Goal: Information Seeking & Learning: Learn about a topic

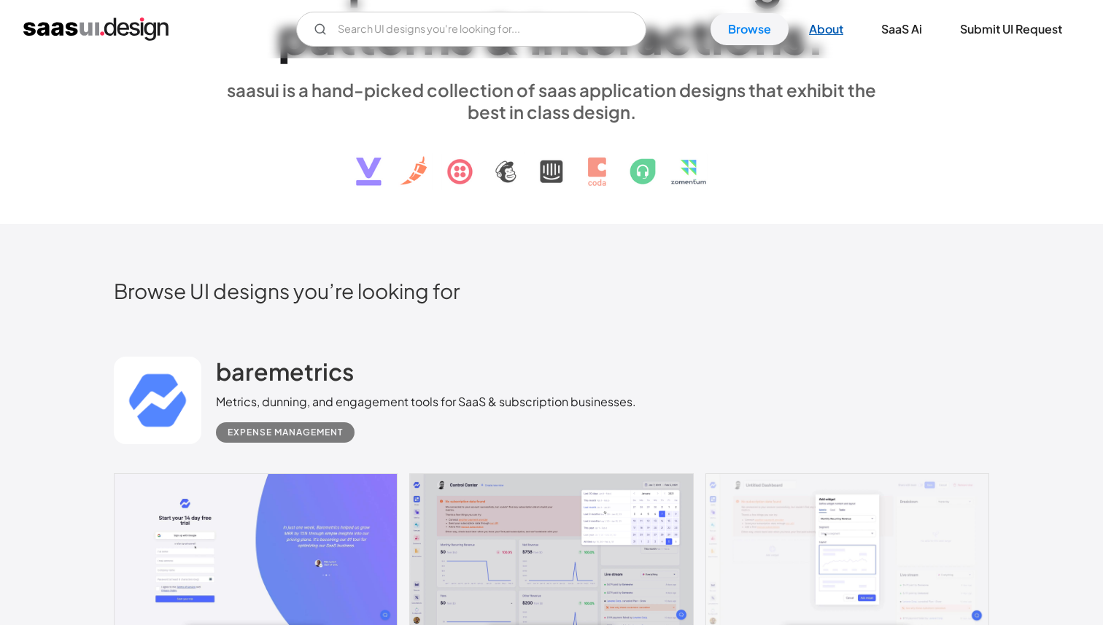
scroll to position [139, 0]
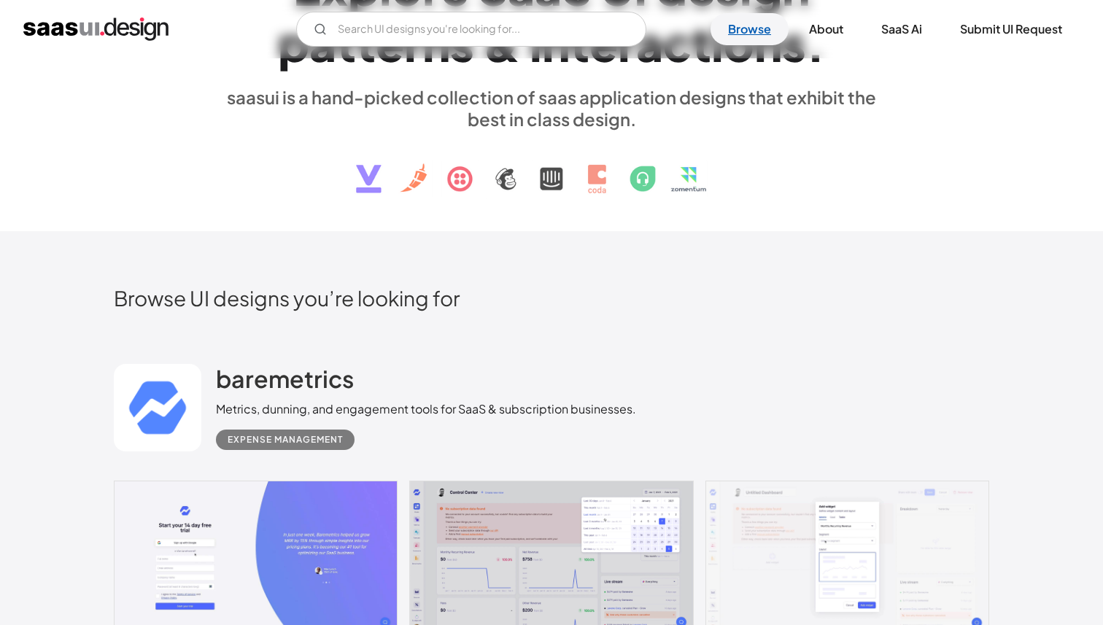
click at [769, 26] on link "Browse" at bounding box center [749, 29] width 78 height 32
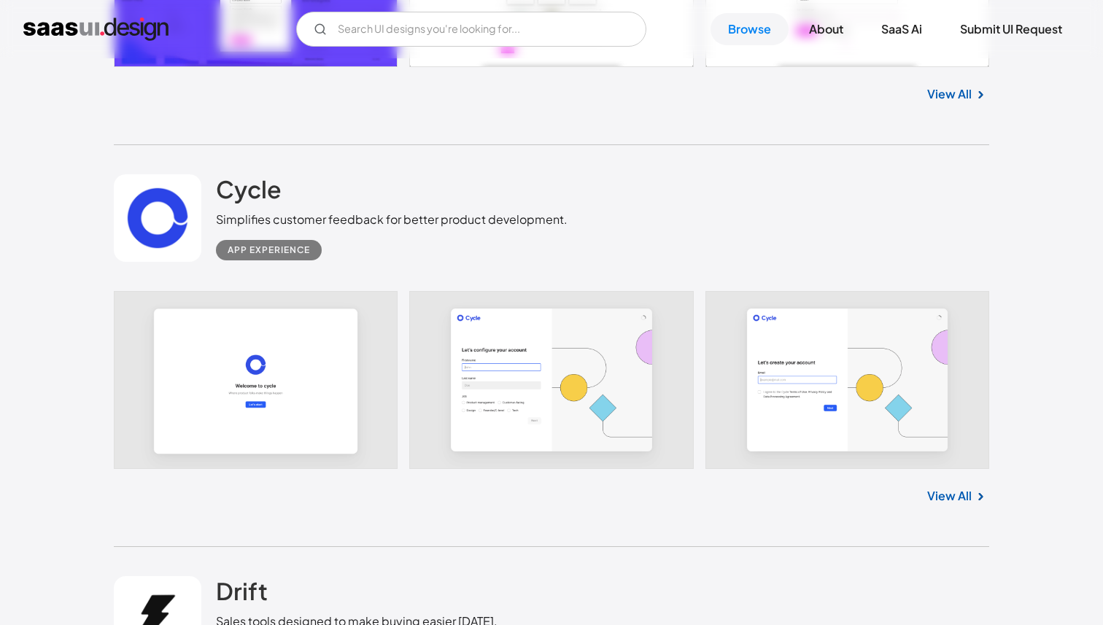
scroll to position [1977, 0]
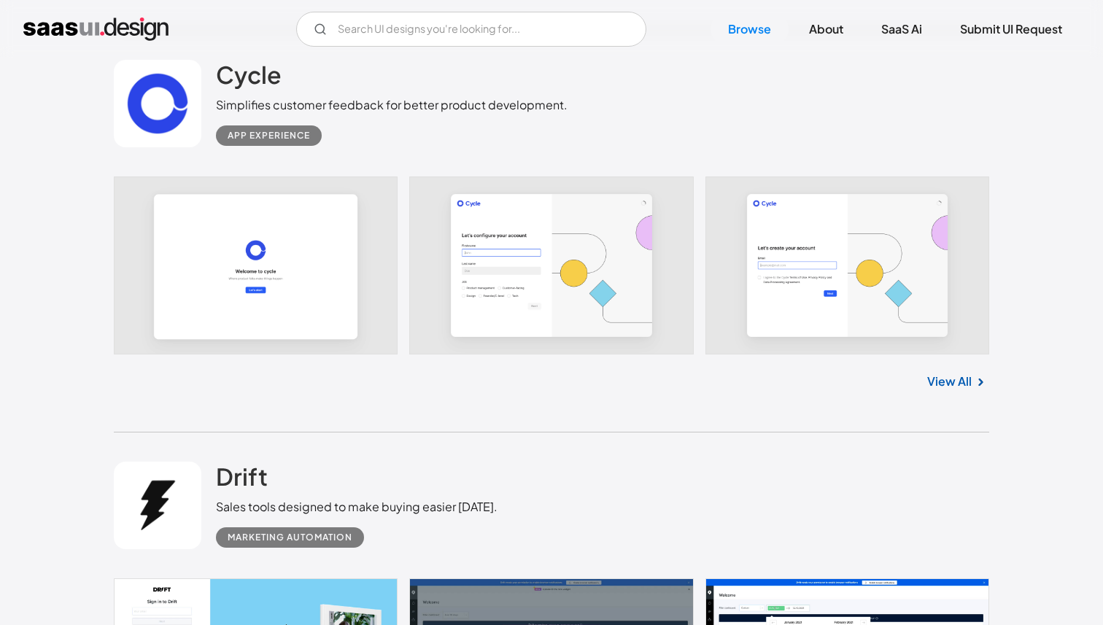
click at [147, 23] on img "home" at bounding box center [95, 29] width 145 height 23
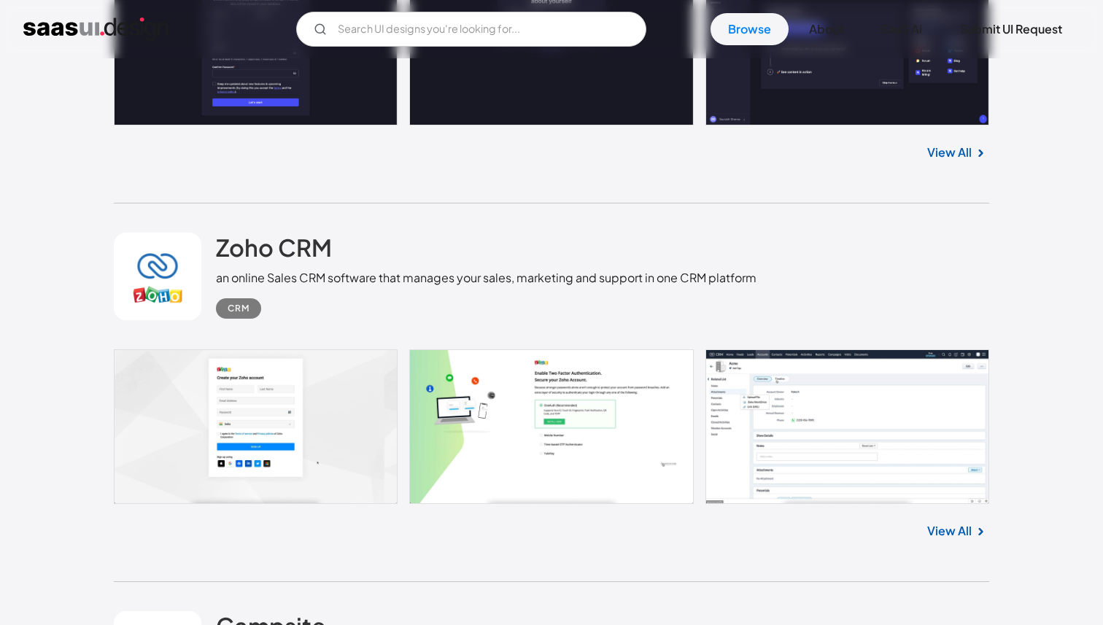
scroll to position [4204, 0]
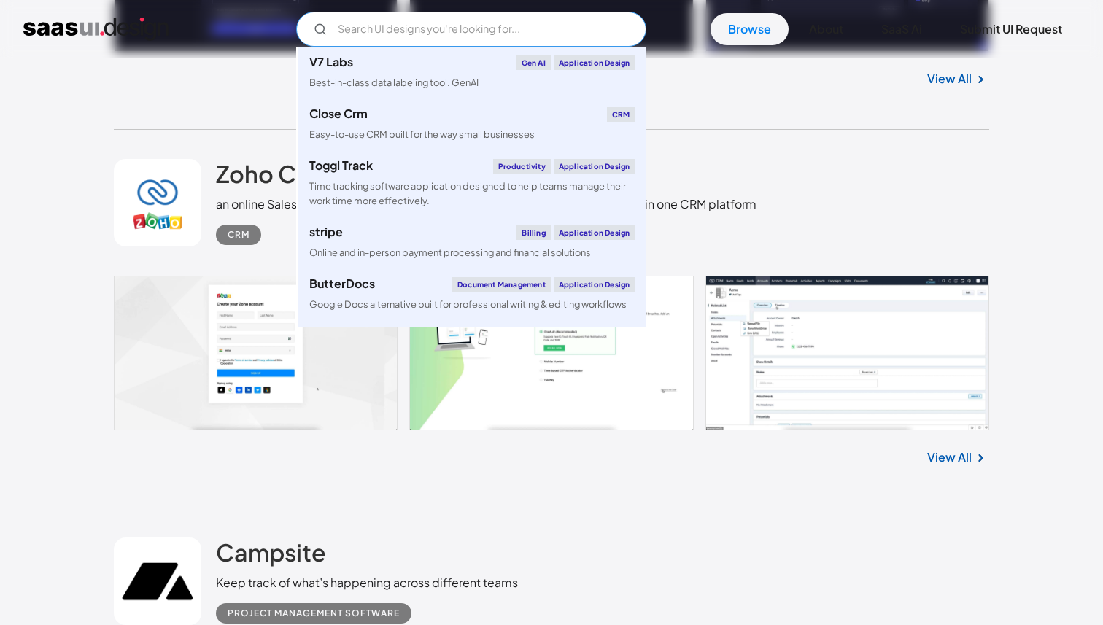
click at [486, 33] on input "Email Form" at bounding box center [471, 29] width 350 height 35
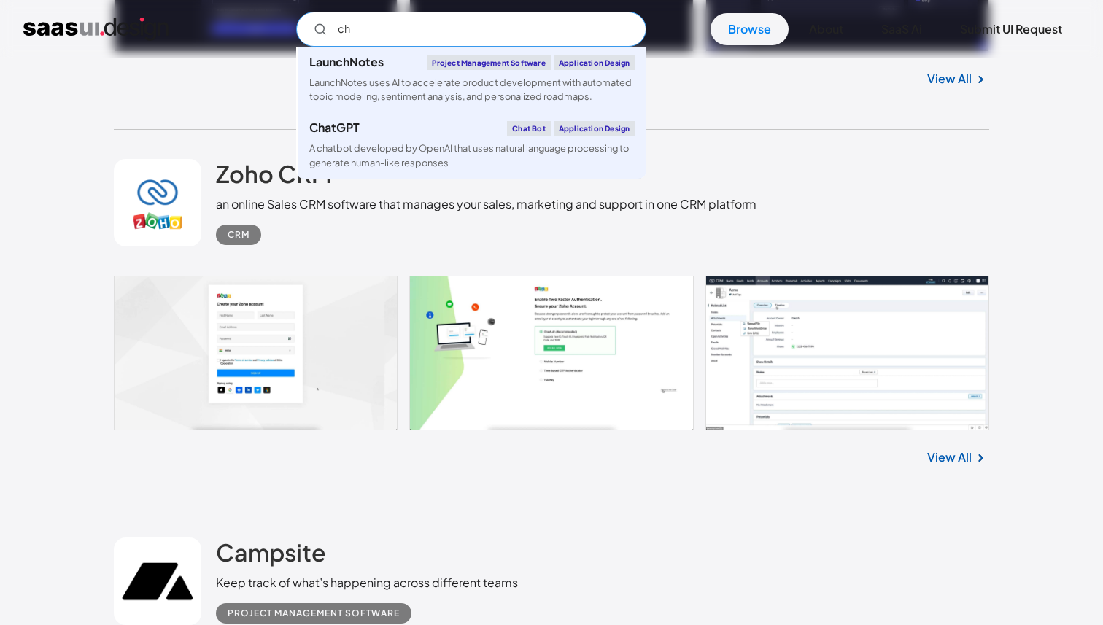
scroll to position [0, 0]
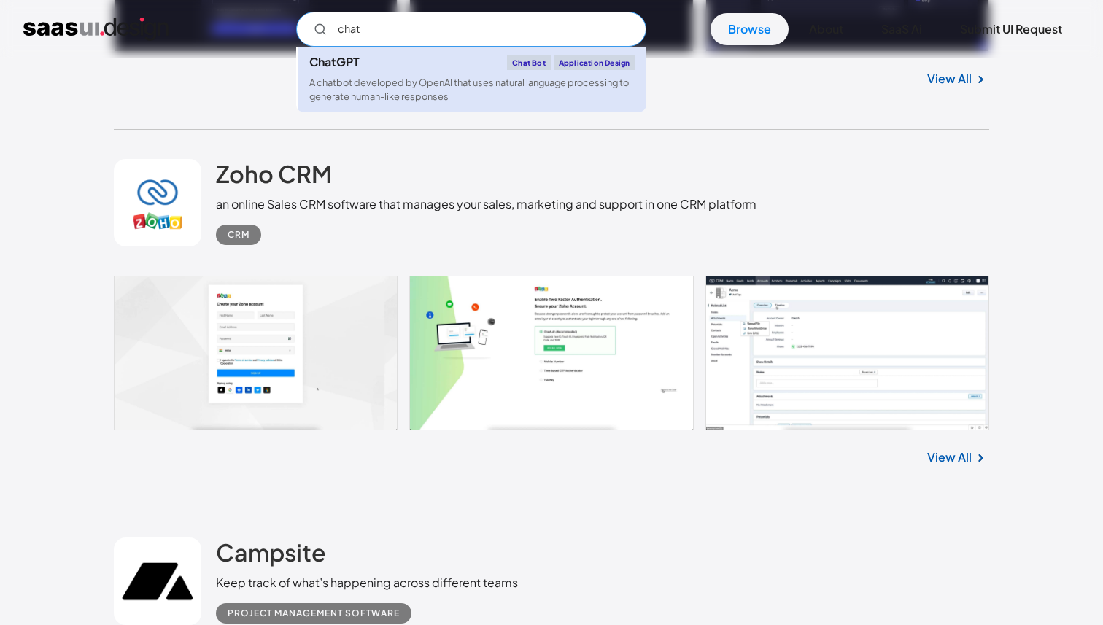
click at [511, 85] on div "A chatbot developed by OpenAI that uses natural language processing to generate…" at bounding box center [471, 90] width 325 height 28
type input "chat"
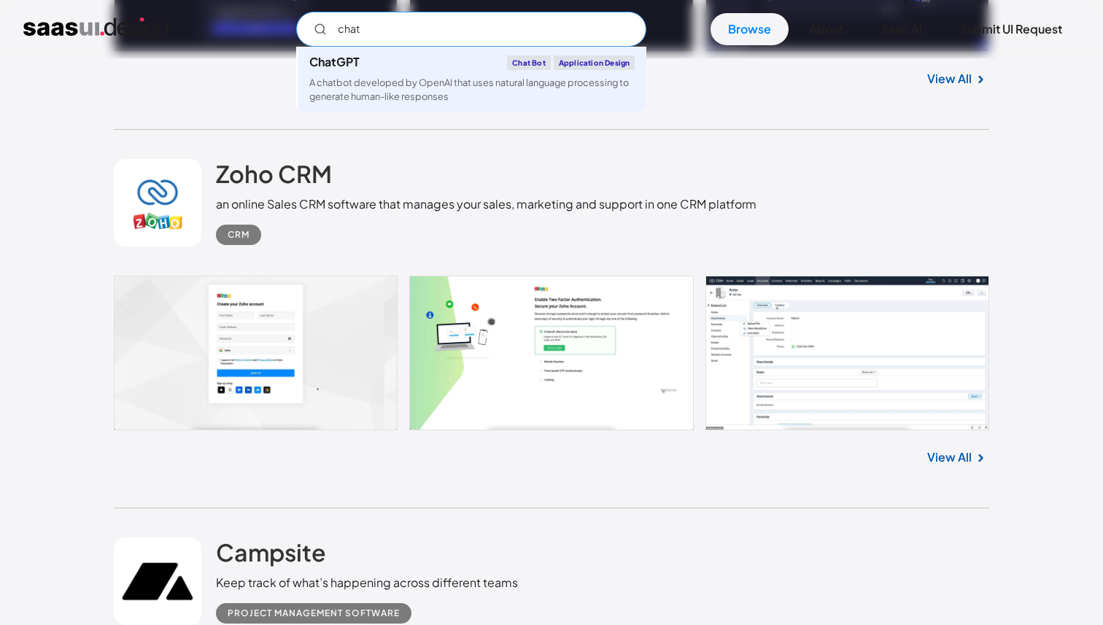
click at [503, 26] on input "chat" at bounding box center [471, 29] width 350 height 35
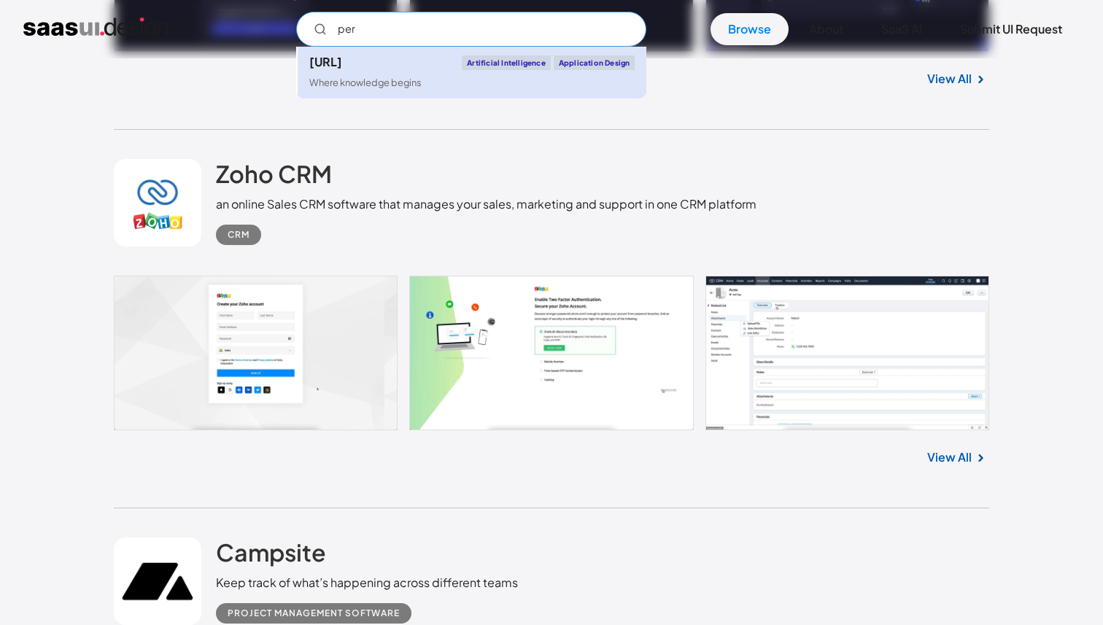
click at [441, 66] on div "Perplexity.ai Artificial Intelligence Application Design" at bounding box center [471, 62] width 325 height 15
type input "per"
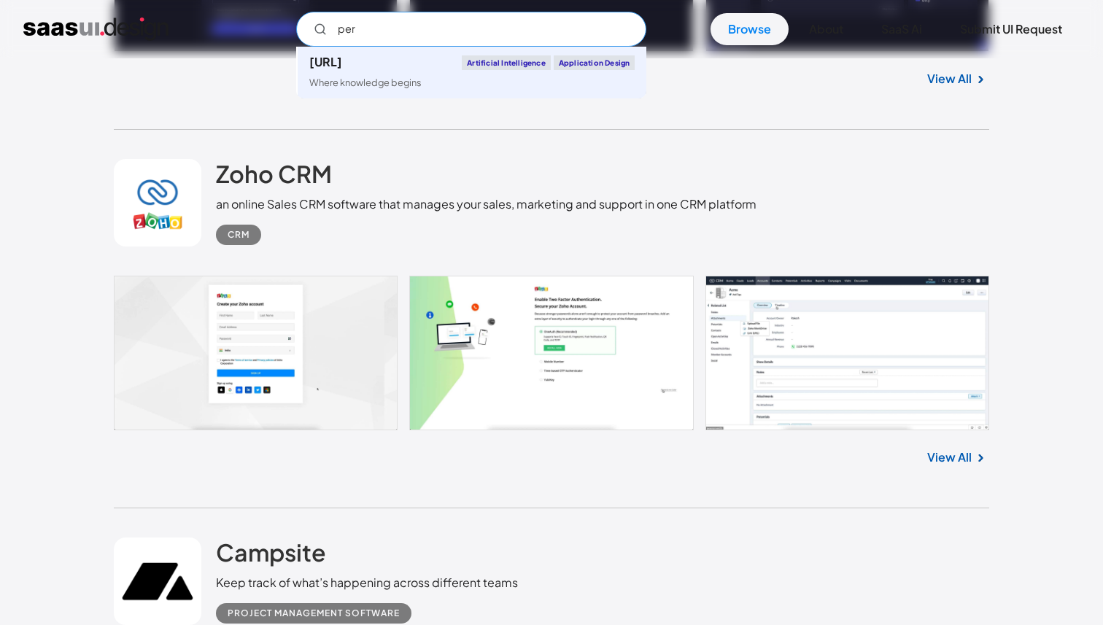
click at [448, 36] on input "per" at bounding box center [471, 29] width 350 height 35
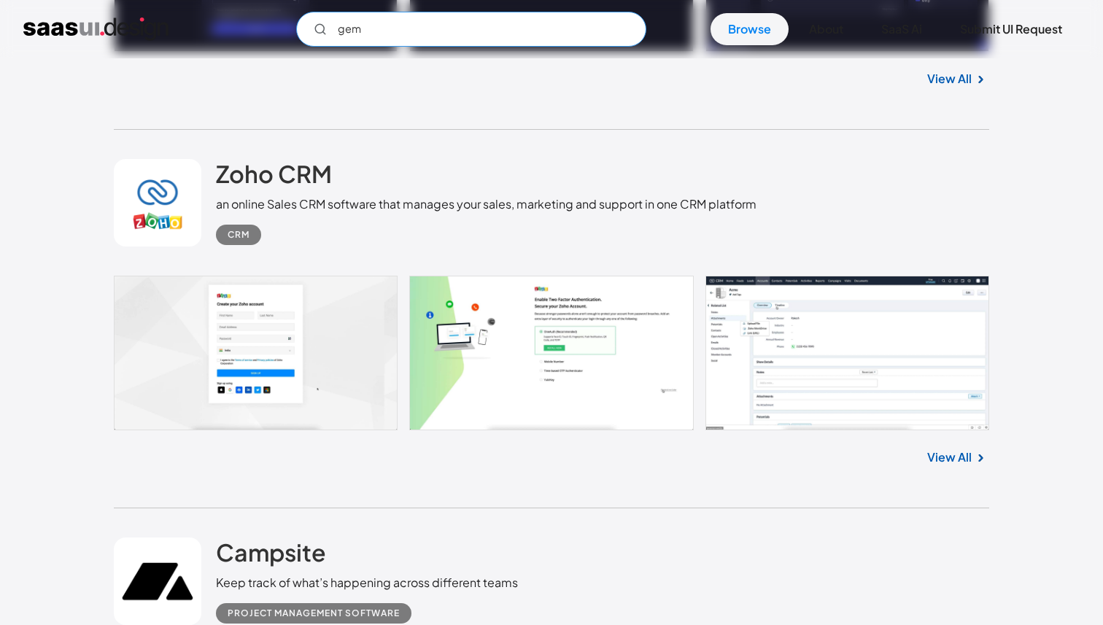
type input "ge"
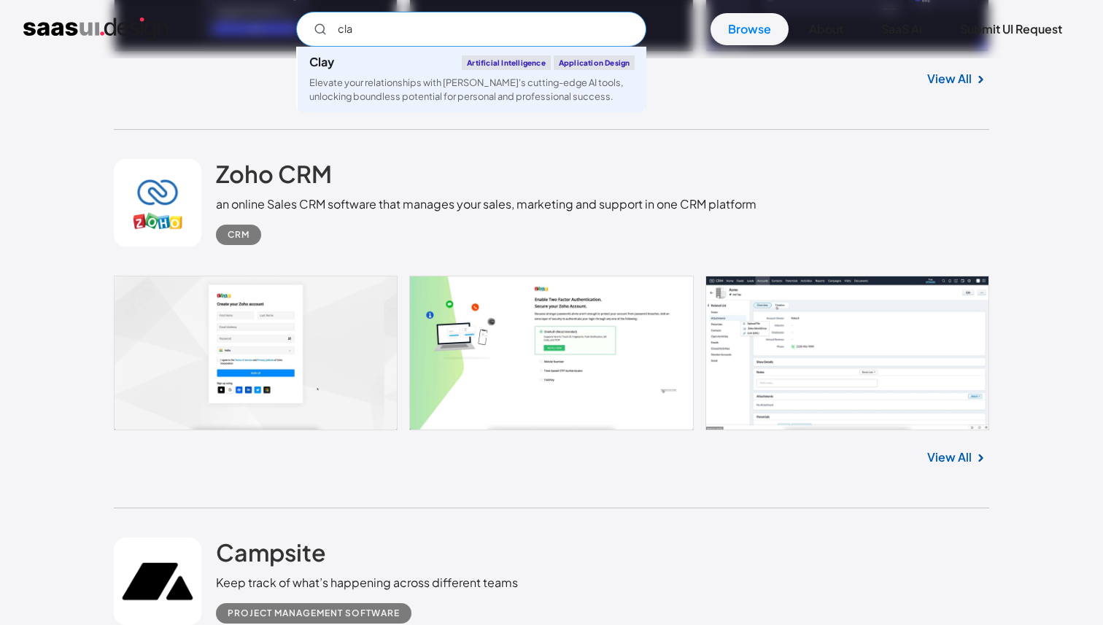
type input "clau"
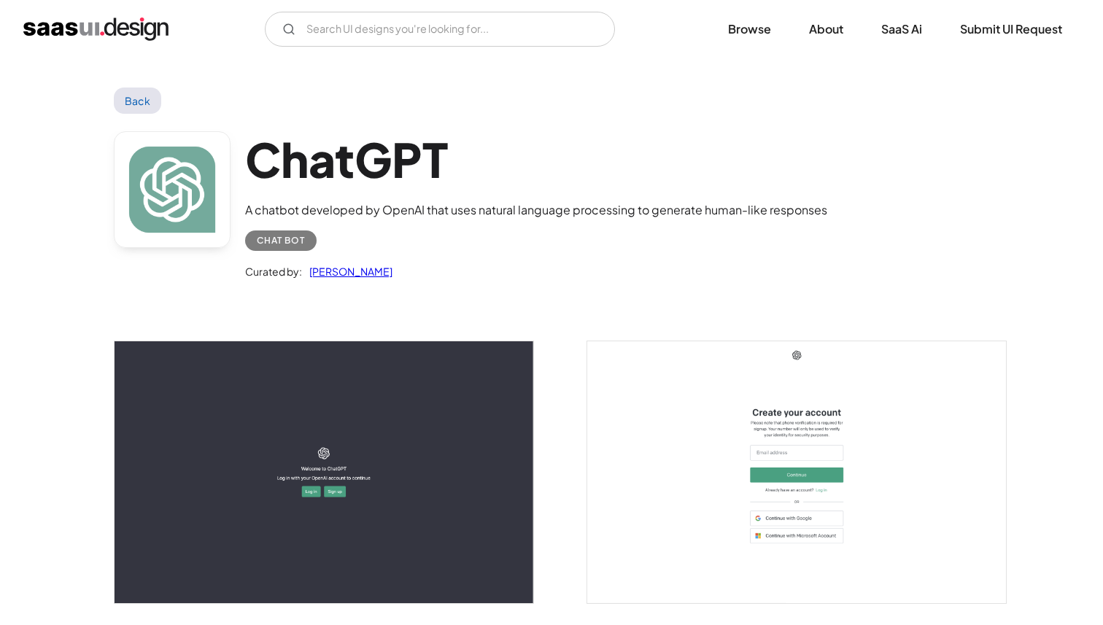
click at [302, 243] on div "Chat Bot" at bounding box center [281, 241] width 48 height 18
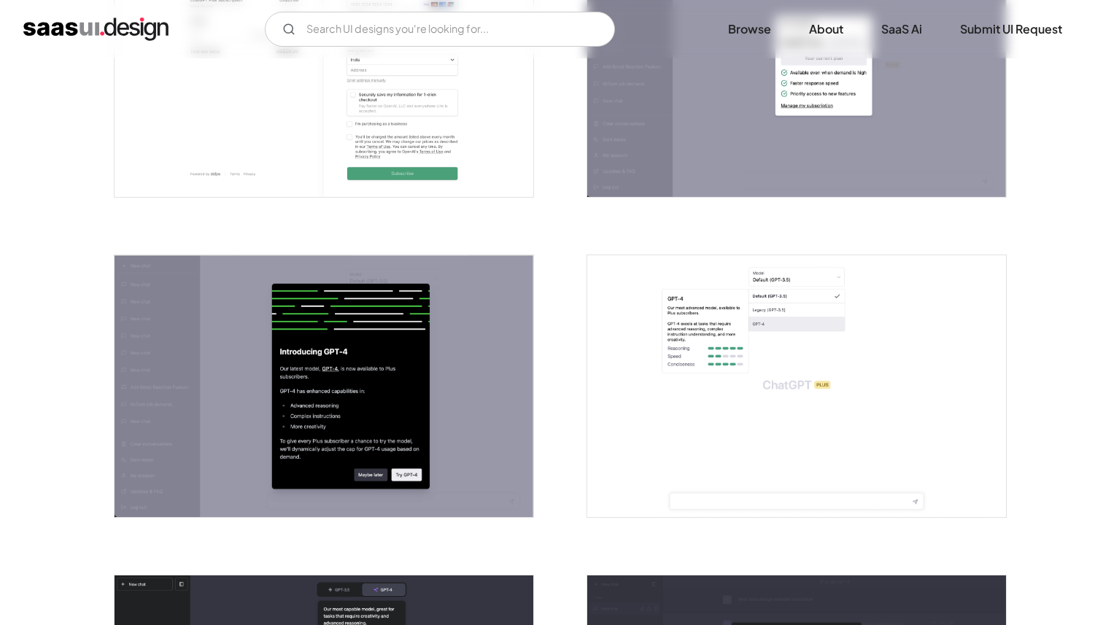
scroll to position [2404, 0]
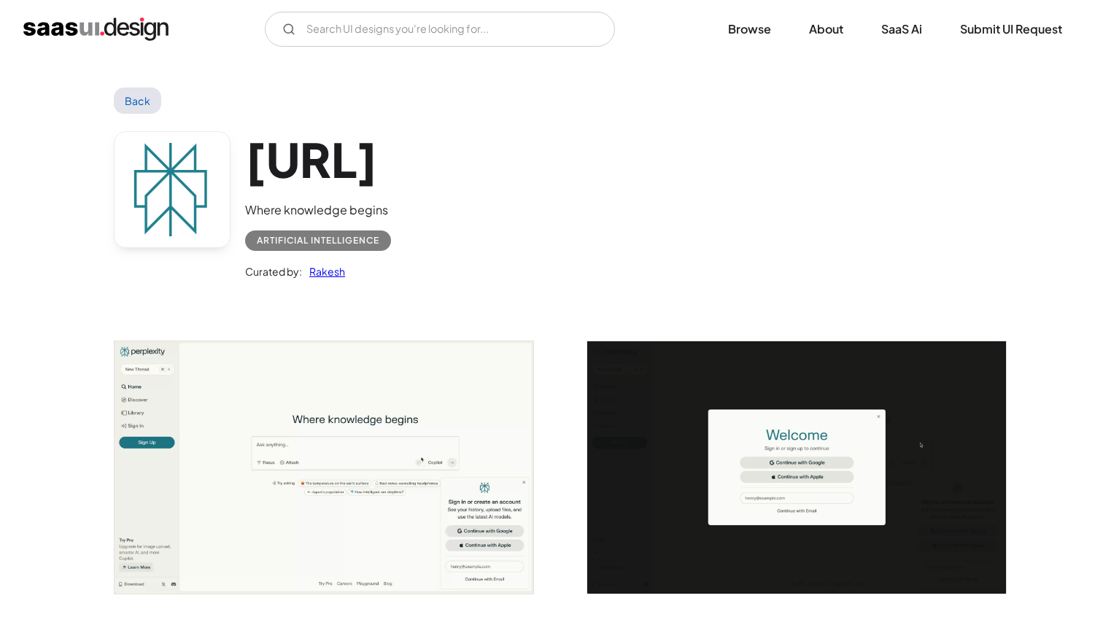
scroll to position [346, 0]
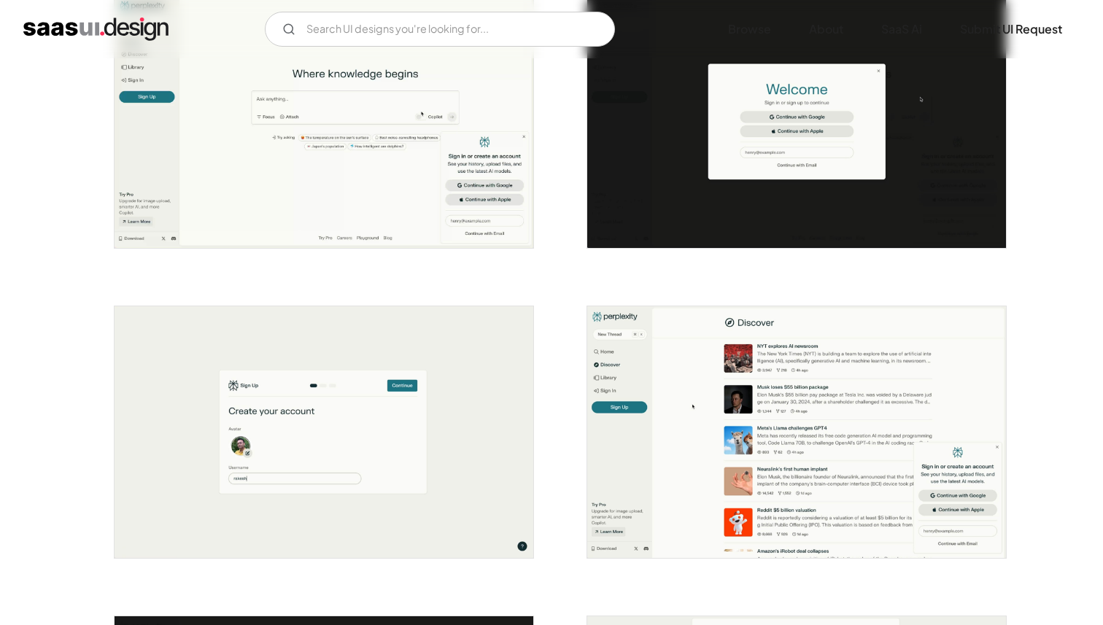
click at [620, 380] on img "open lightbox" at bounding box center [796, 432] width 419 height 252
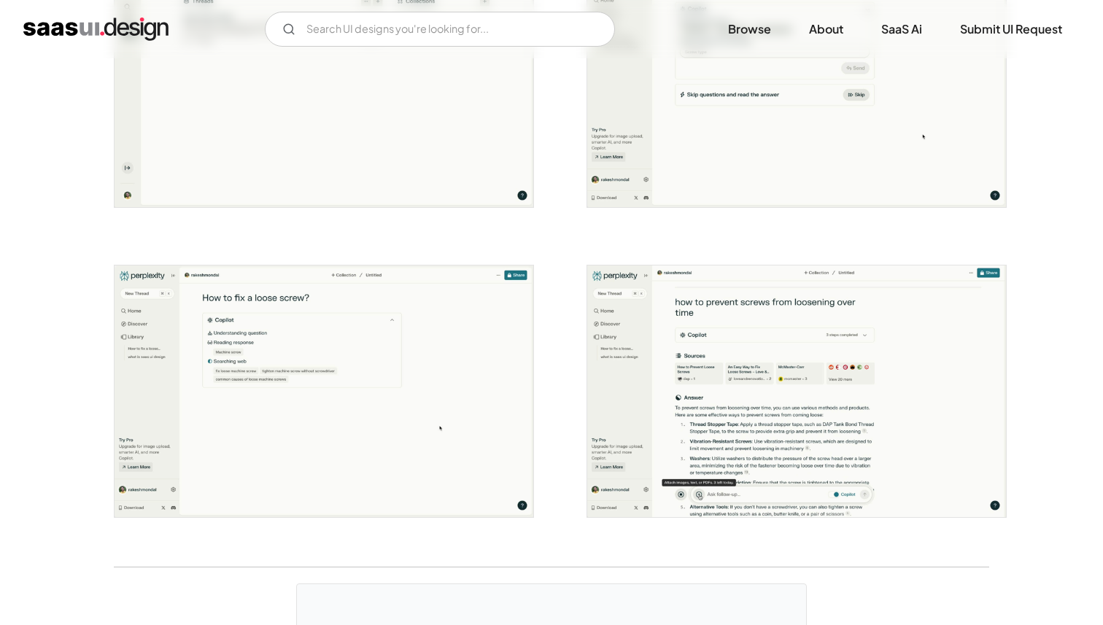
scroll to position [2467, 0]
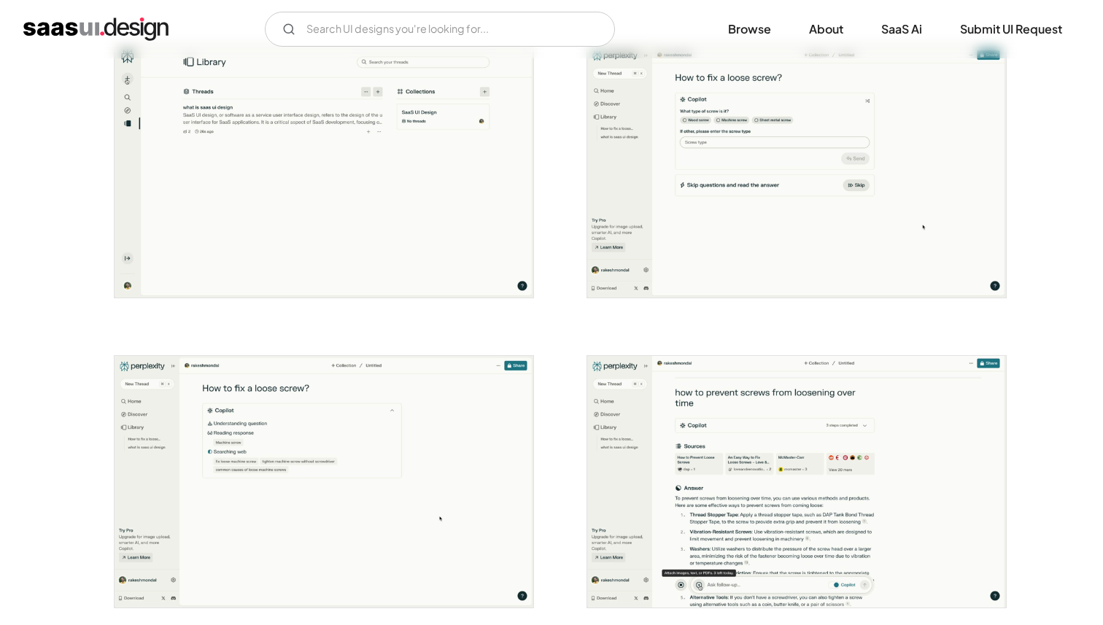
click at [425, 454] on img "open lightbox" at bounding box center [324, 482] width 419 height 252
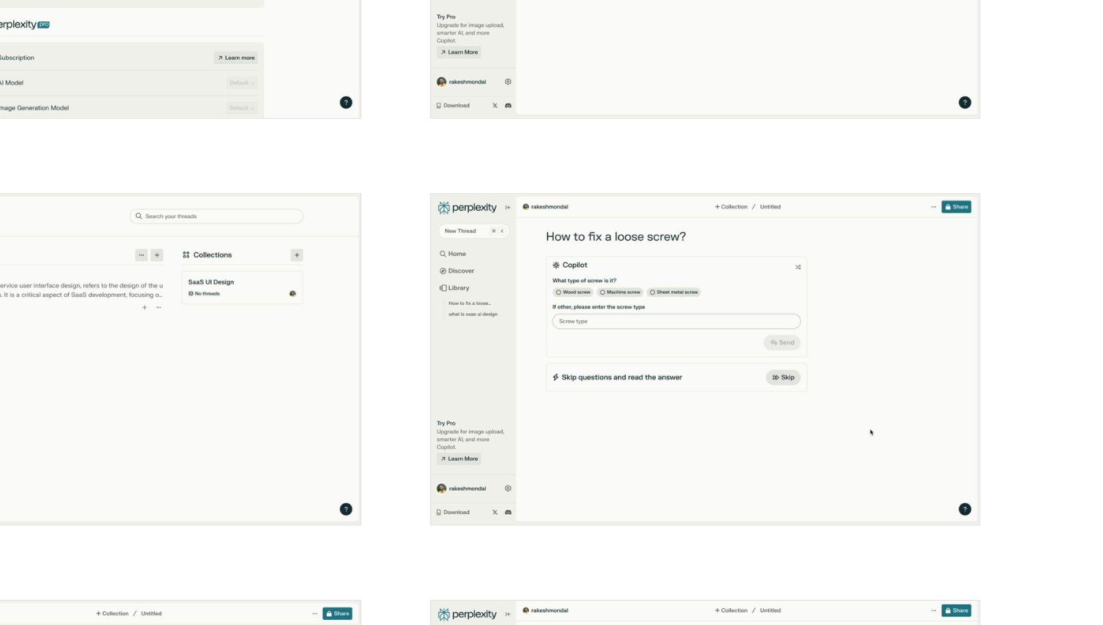
scroll to position [2215, 0]
